Goal: Navigation & Orientation: Find specific page/section

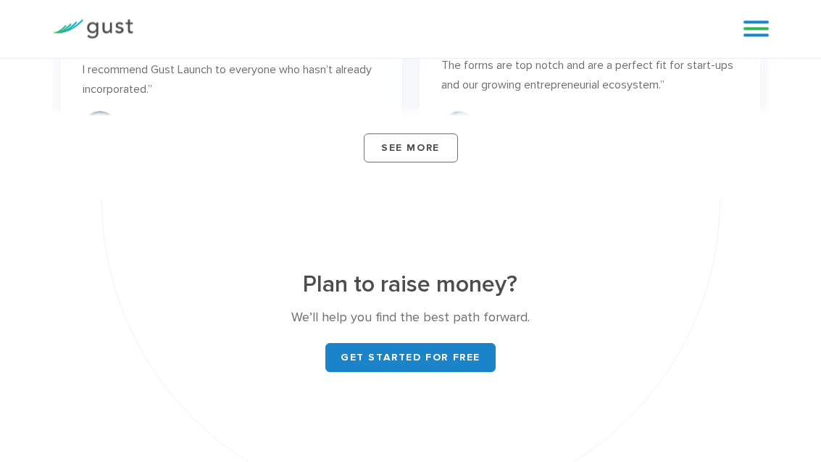
scroll to position [5184, 0]
click at [436, 342] on link "Get started for free" at bounding box center [410, 356] width 170 height 29
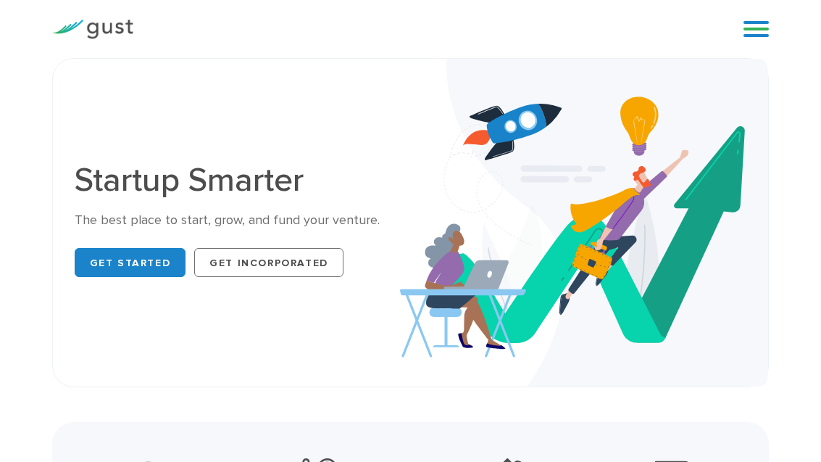
click at [757, 37] on link at bounding box center [756, 29] width 25 height 22
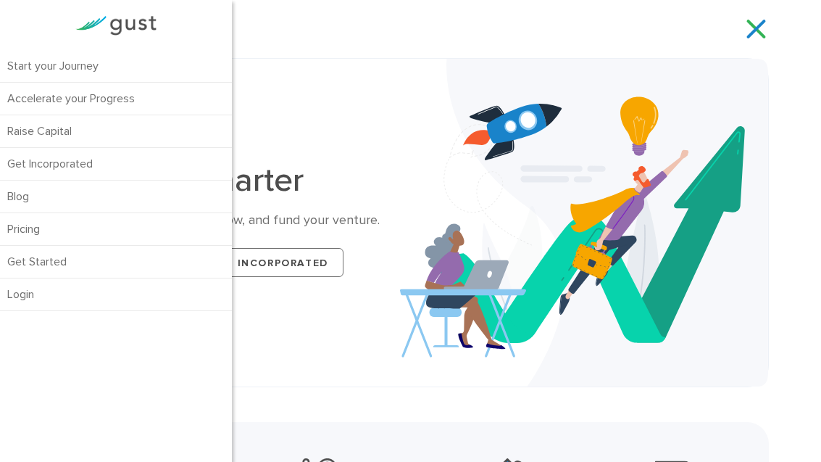
click at [73, 124] on link "Raise Capital" at bounding box center [116, 131] width 232 height 32
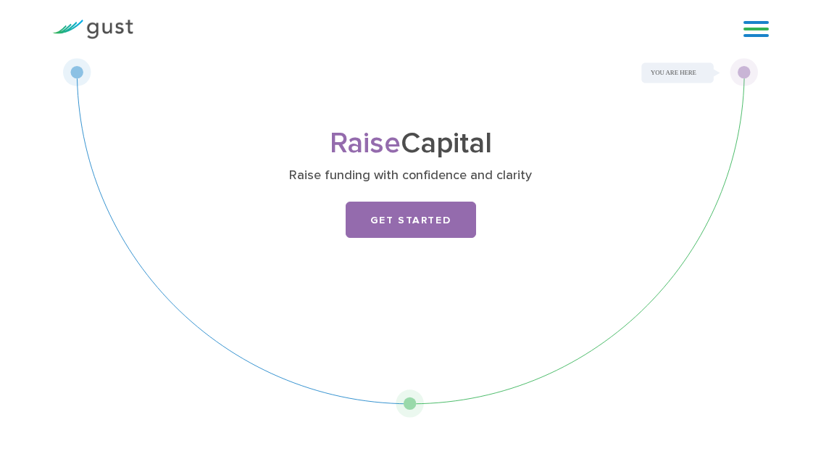
click at [763, 31] on link at bounding box center [756, 29] width 25 height 22
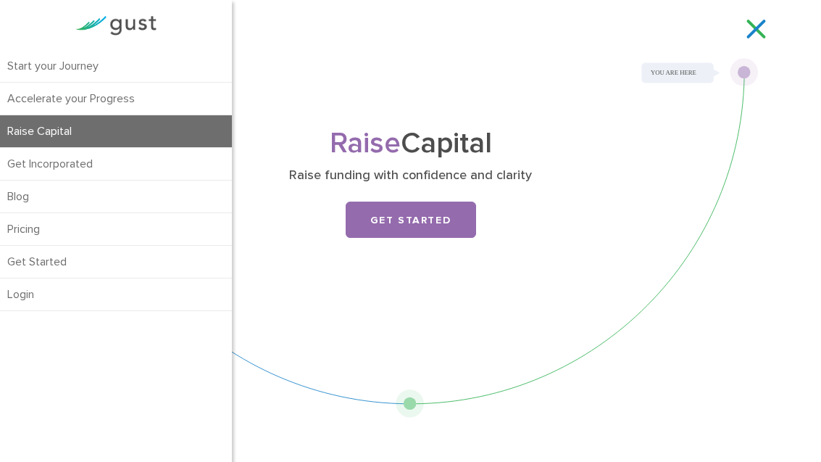
click at [41, 223] on link "Pricing" at bounding box center [116, 229] width 232 height 32
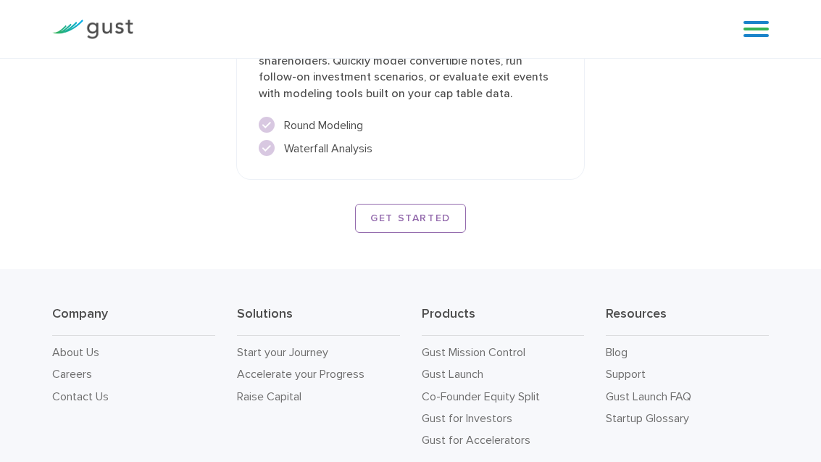
scroll to position [2803, 0]
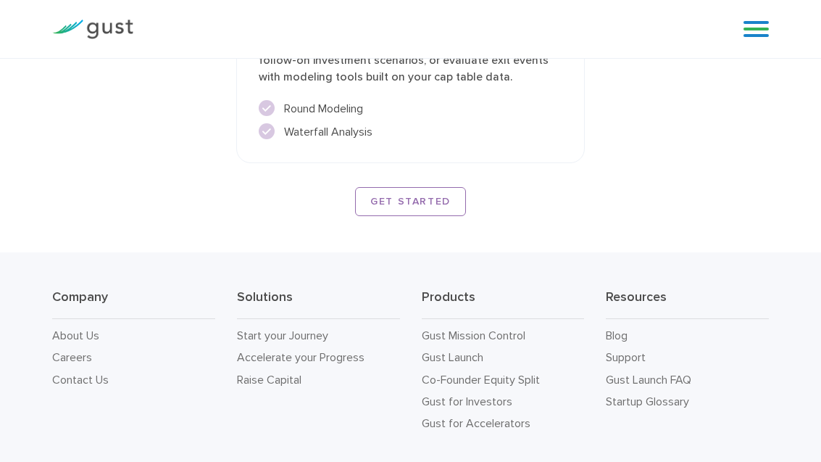
click at [278, 372] on link "Raise Capital" at bounding box center [269, 379] width 64 height 14
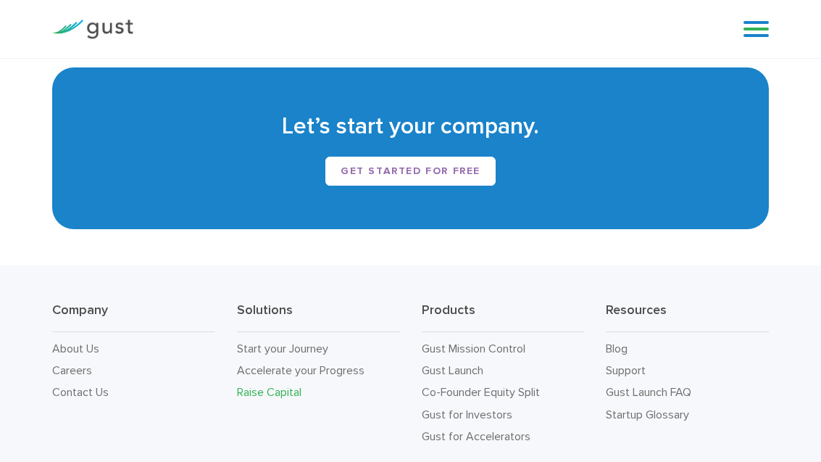
scroll to position [2006, 0]
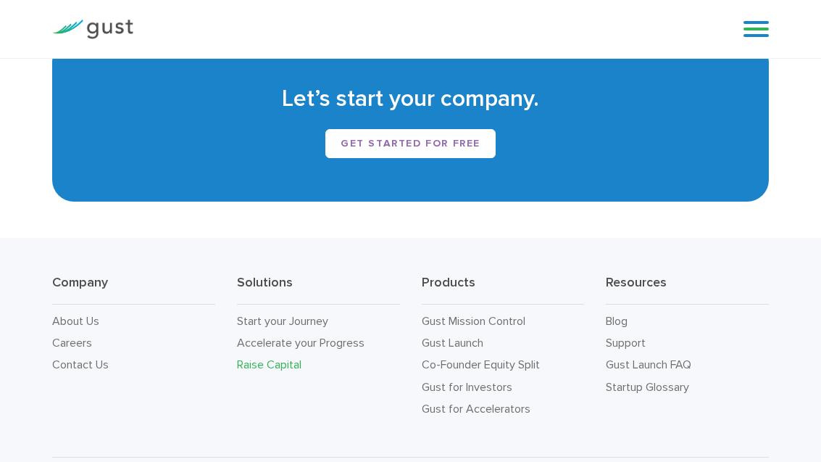
click at [690, 363] on link "Gust Launch FAQ" at bounding box center [649, 364] width 86 height 14
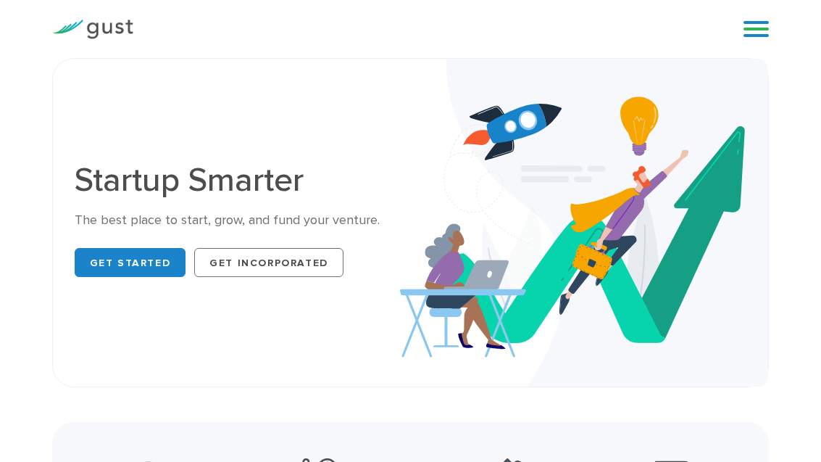
click at [752, 38] on link at bounding box center [756, 29] width 25 height 22
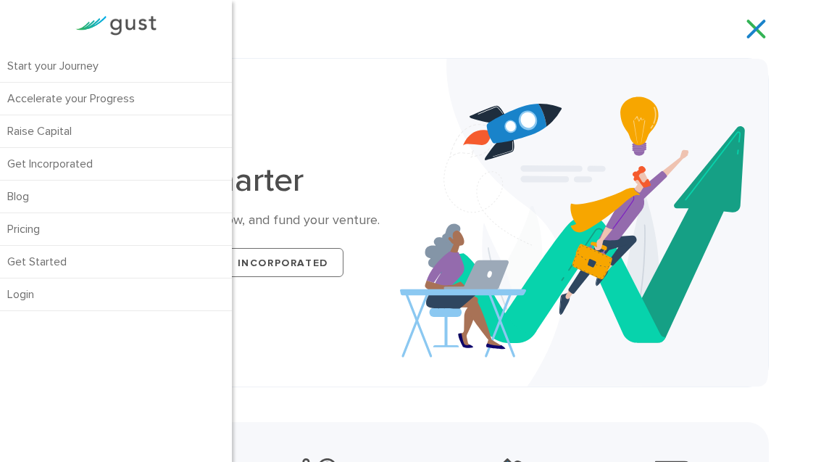
click at [27, 300] on link "Login" at bounding box center [116, 294] width 232 height 32
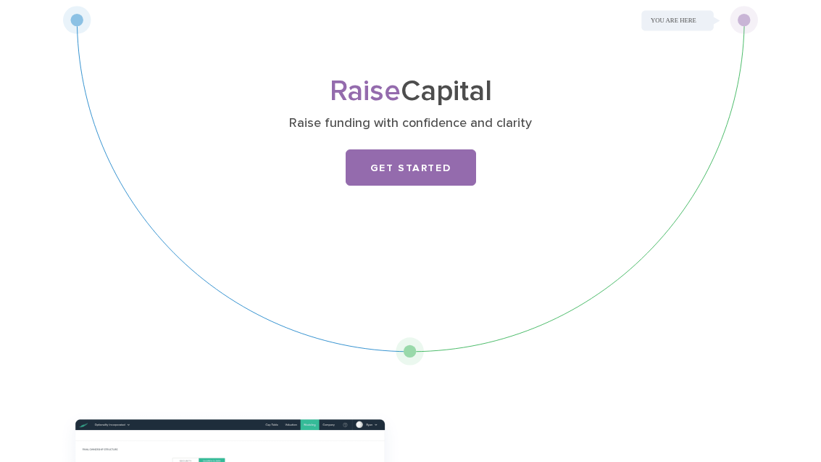
scroll to position [57, 0]
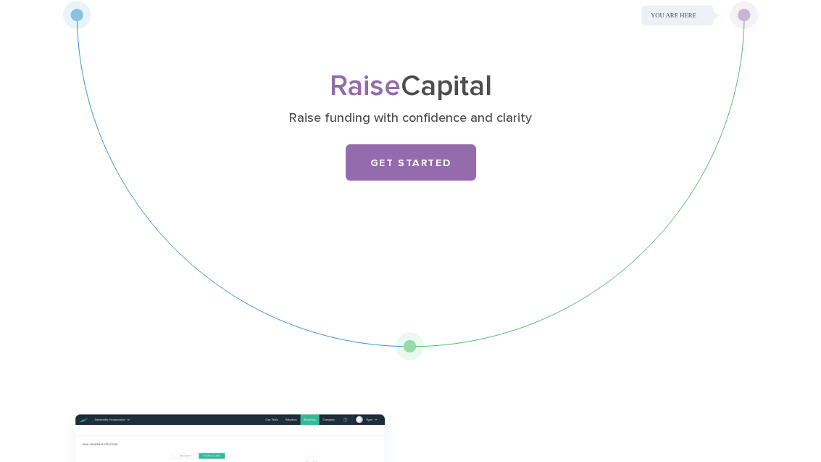
click at [407, 153] on link "Get Started" at bounding box center [411, 162] width 130 height 36
